Goal: Information Seeking & Learning: Check status

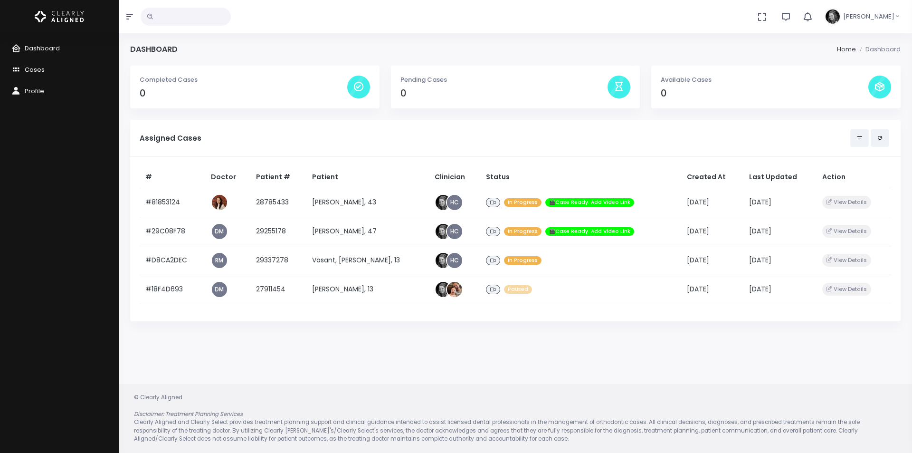
click at [37, 68] on span "Cases" at bounding box center [35, 69] width 20 height 9
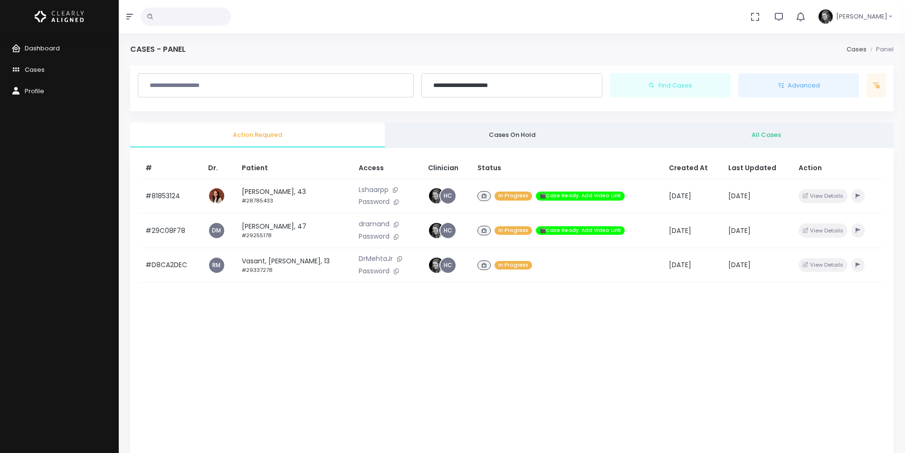
click at [775, 137] on span "All Cases" at bounding box center [766, 135] width 239 height 10
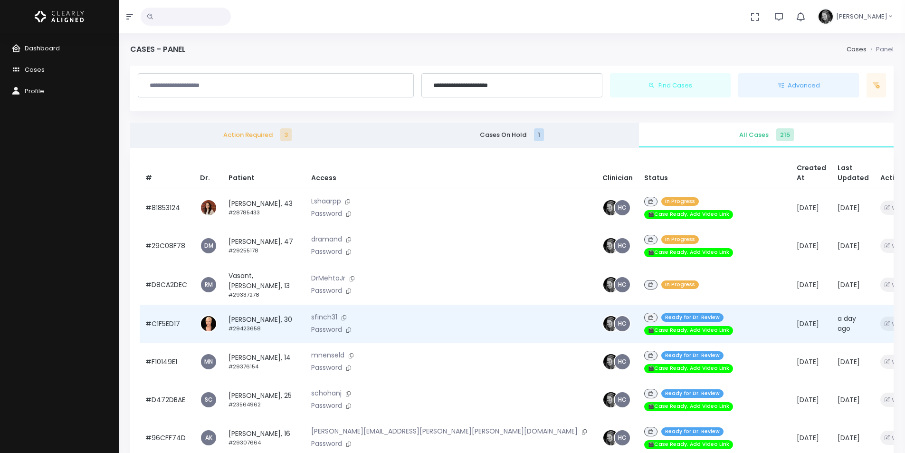
click at [252, 305] on td "[PERSON_NAME], 30 #29423658" at bounding box center [264, 324] width 83 height 38
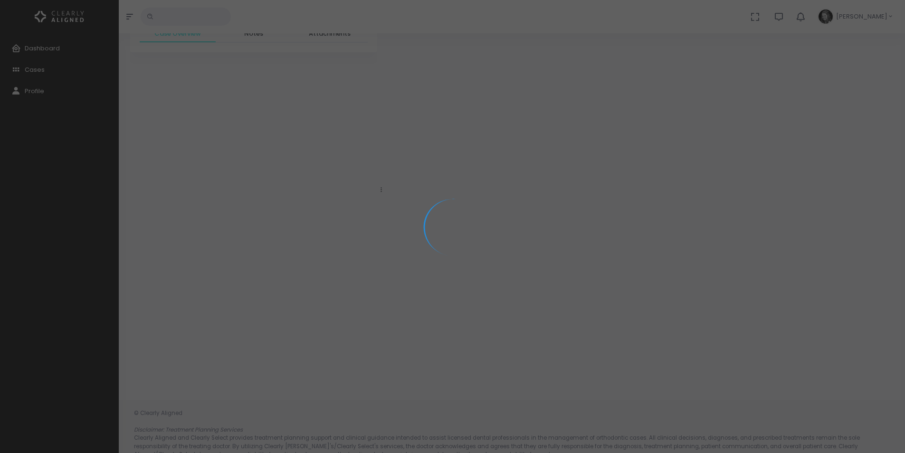
scroll to position [45, 0]
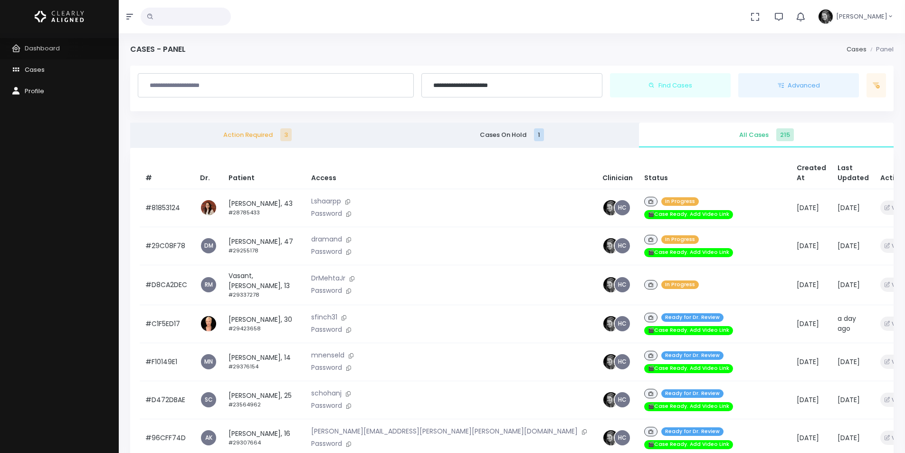
click at [44, 47] on span "Dashboard" at bounding box center [42, 48] width 35 height 9
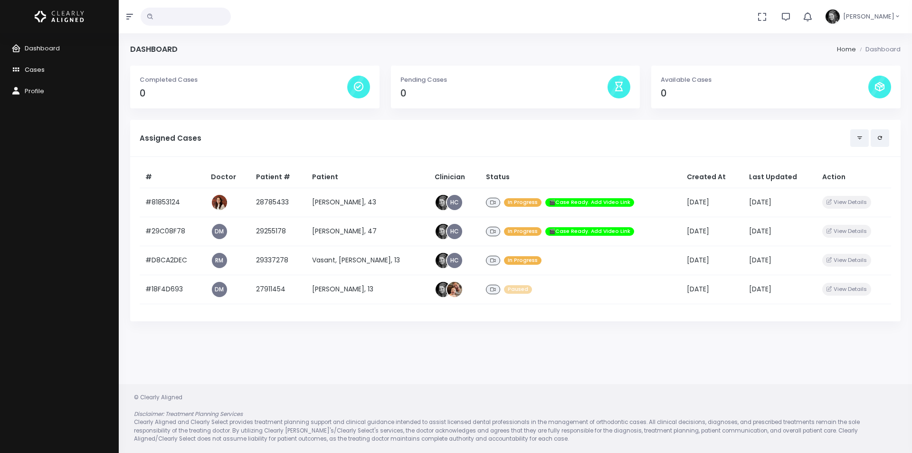
click at [36, 65] on span "Cases" at bounding box center [35, 69] width 20 height 9
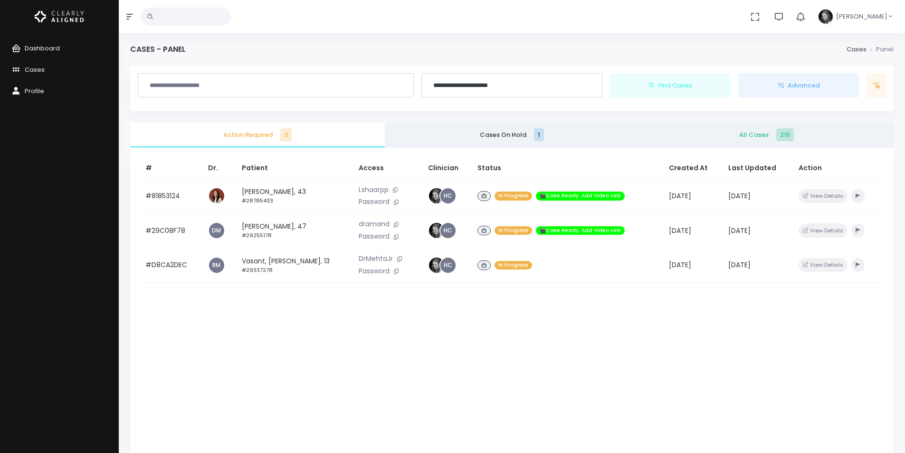
click at [220, 80] on input "text" at bounding box center [276, 85] width 264 height 17
type input "******"
click at [610, 73] on button "Find Cases" at bounding box center [670, 85] width 121 height 25
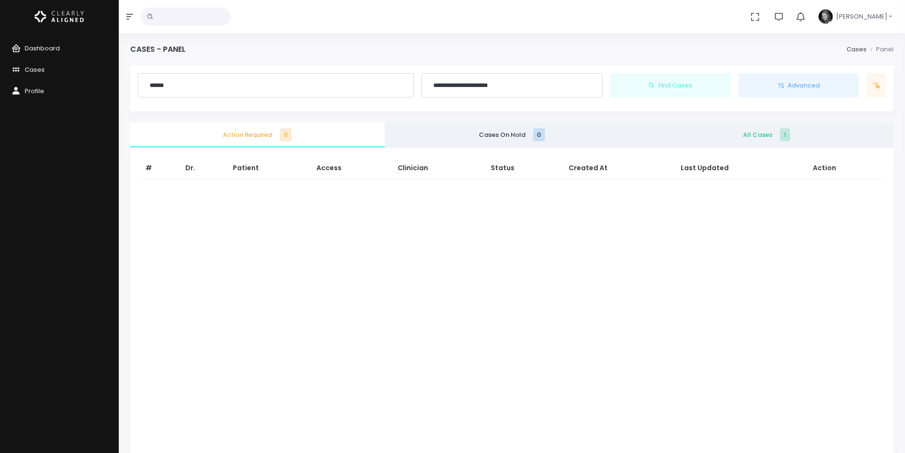
click at [769, 129] on link "All Cases 1" at bounding box center [766, 135] width 255 height 25
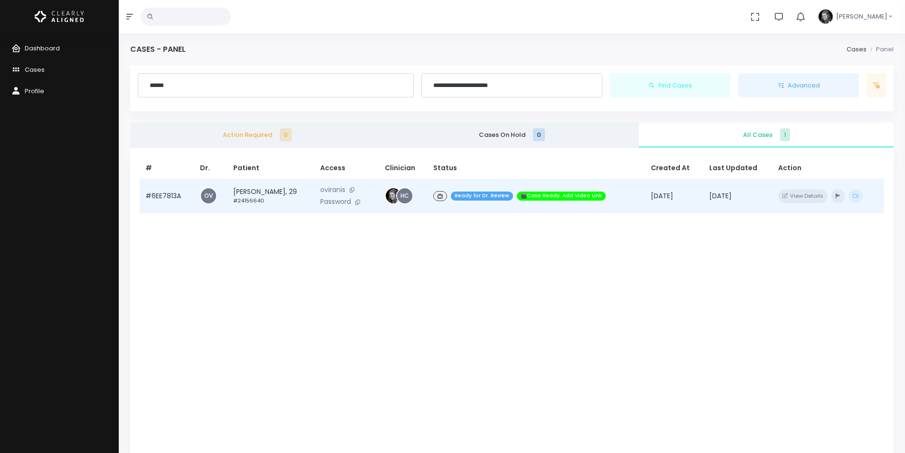
click at [156, 191] on td "#6EE7813A" at bounding box center [167, 196] width 55 height 35
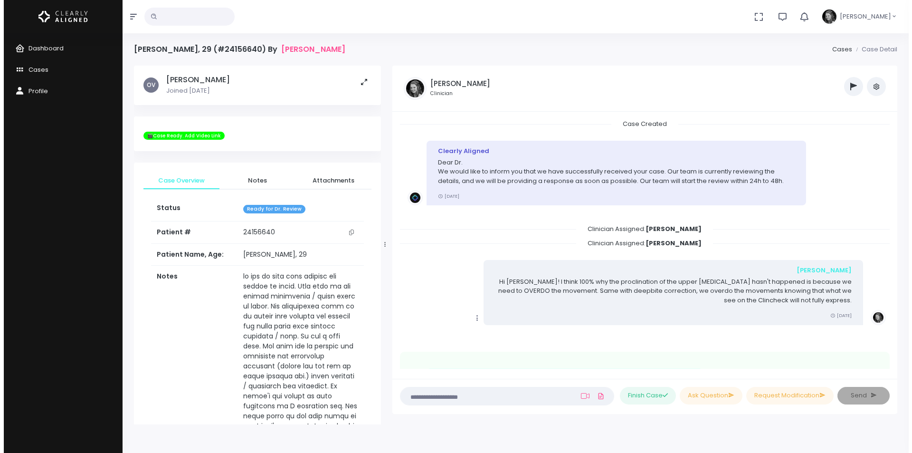
scroll to position [367, 0]
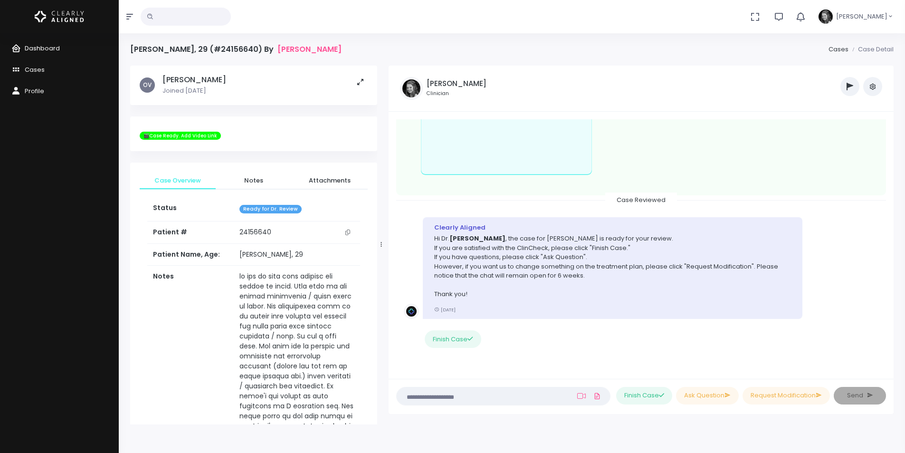
click at [58, 44] on span "Dashboard" at bounding box center [42, 48] width 35 height 9
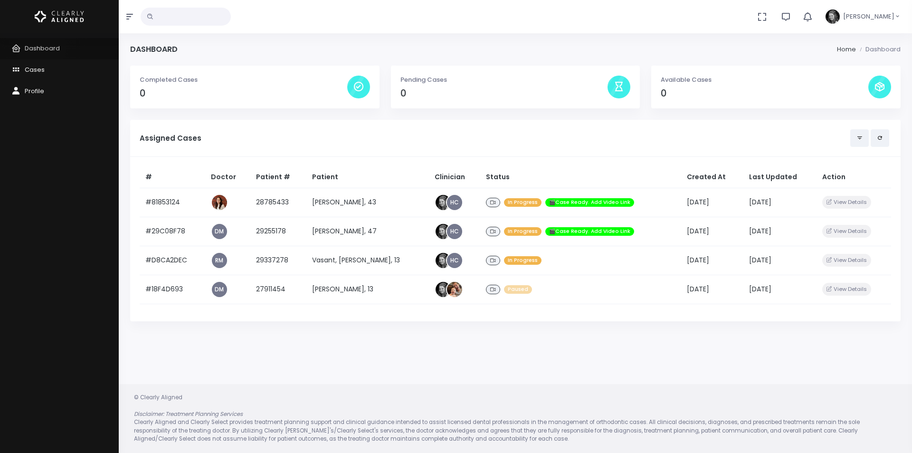
click at [41, 47] on span "Dashboard" at bounding box center [42, 48] width 35 height 9
